Goal: Complete application form

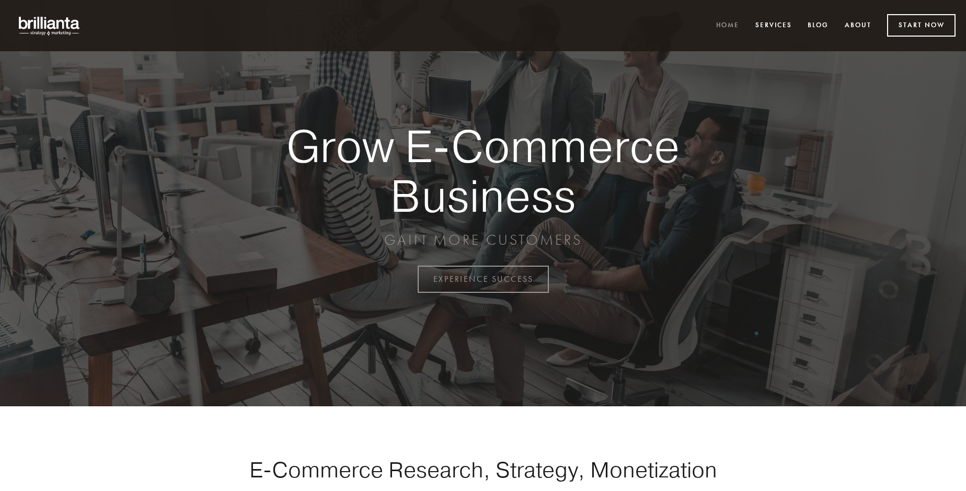
scroll to position [2741, 0]
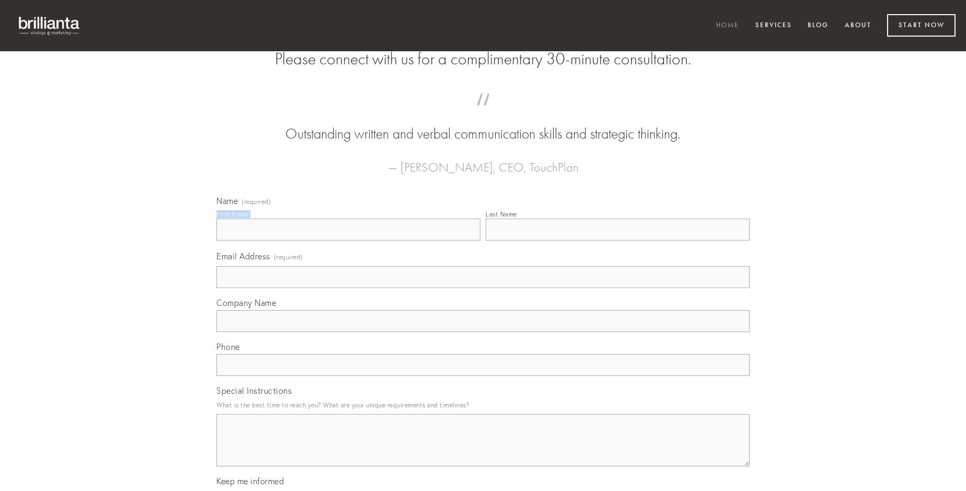
type input "Mrs. [PERSON_NAME]"
click at [618, 241] on input "Last Name" at bounding box center [618, 230] width 264 height 22
type input "Mrs. [PERSON_NAME]"
click at [483, 288] on input "Email Address (required)" at bounding box center [482, 277] width 533 height 22
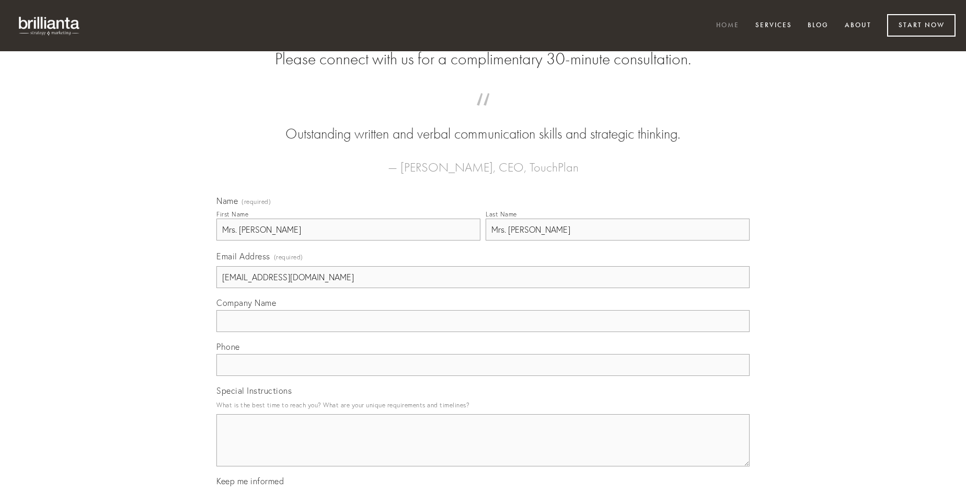
type input "[EMAIL_ADDRESS][DOMAIN_NAME]"
click at [483, 332] on input "Company Name" at bounding box center [482, 321] width 533 height 22
type input "enim"
click at [483, 376] on input "text" at bounding box center [482, 365] width 533 height 22
click at [483, 450] on textarea "Special Instructions" at bounding box center [482, 440] width 533 height 52
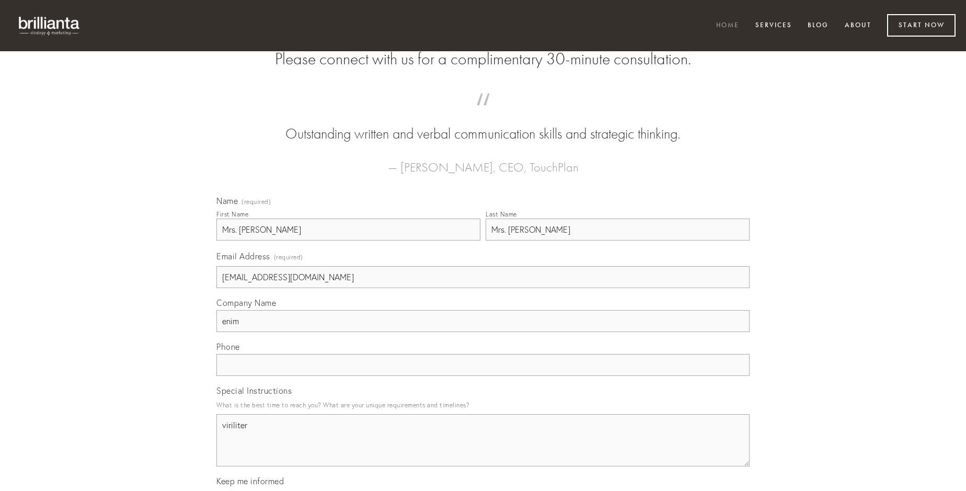
type textarea "viriliter"
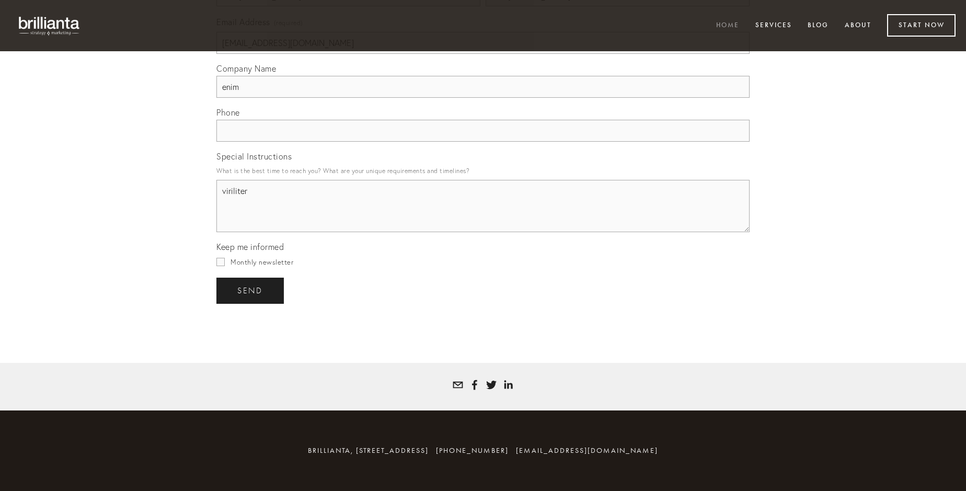
click at [251, 290] on span "send" at bounding box center [250, 290] width 26 height 9
